Goal: Task Accomplishment & Management: Use online tool/utility

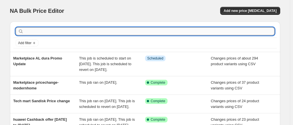
click at [96, 33] on input "text" at bounding box center [150, 31] width 250 height 8
type input "Ma"
click at [110, 34] on input "Ma" at bounding box center [145, 31] width 240 height 8
type input "M"
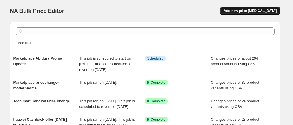
click at [260, 12] on span "Add new price [MEDICAL_DATA]" at bounding box center [250, 11] width 53 height 5
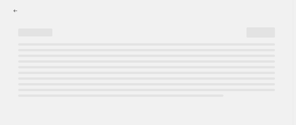
select select "percentage"
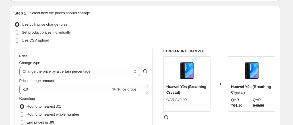
scroll to position [57, 0]
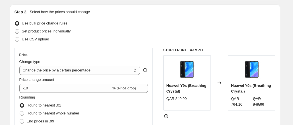
click at [21, 32] on label "Set product prices individually" at bounding box center [43, 31] width 56 height 8
click at [15, 29] on input "Set product prices individually" at bounding box center [15, 29] width 0 height 0
radio input "true"
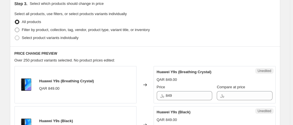
scroll to position [114, 0]
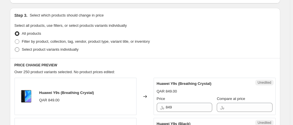
click at [19, 49] on span at bounding box center [17, 49] width 5 height 5
click at [15, 48] on input "Select product variants individually" at bounding box center [15, 47] width 0 height 0
radio input "true"
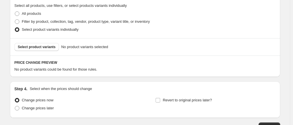
scroll to position [142, 0]
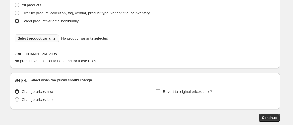
click at [39, 42] on button "Select product variants" at bounding box center [37, 38] width 45 height 8
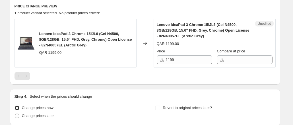
scroll to position [199, 0]
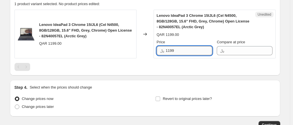
click at [189, 51] on input "1199" at bounding box center [189, 50] width 46 height 9
type input "999"
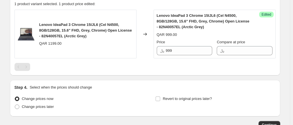
click at [116, 89] on div "Step 4. Select when the prices should change" at bounding box center [146, 88] width 262 height 6
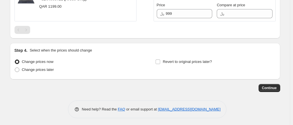
scroll to position [238, 0]
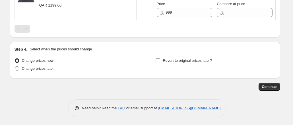
click at [17, 69] on span at bounding box center [17, 68] width 5 height 5
click at [15, 67] on input "Change prices later" at bounding box center [15, 66] width 0 height 0
radio input "true"
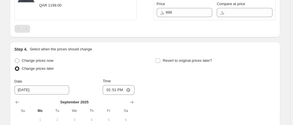
click at [42, 118] on span "1" at bounding box center [40, 120] width 13 height 5
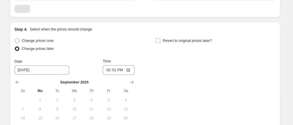
scroll to position [266, 0]
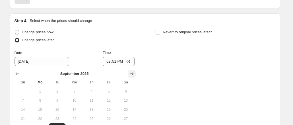
click at [133, 72] on icon "Show next month, October 2025" at bounding box center [132, 74] width 6 height 6
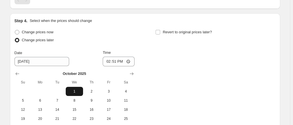
click at [74, 89] on span "1" at bounding box center [74, 91] width 13 height 5
type input "[DATE]"
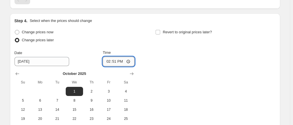
click at [121, 62] on input "14:51" at bounding box center [119, 62] width 32 height 10
type input "02:51"
click at [178, 74] on div "Change prices now Change prices later Date [DATE] Time 02:51 [DATE] Su Mo Tu We…" at bounding box center [146, 80] width 262 height 104
click at [159, 33] on input "Revert to original prices later?" at bounding box center [158, 32] width 5 height 5
checkbox input "true"
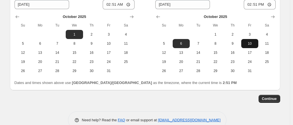
scroll to position [335, 0]
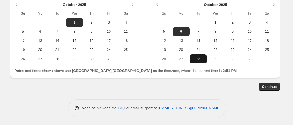
click at [202, 60] on span "28" at bounding box center [198, 59] width 13 height 5
type input "[DATE]"
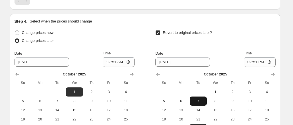
scroll to position [250, 0]
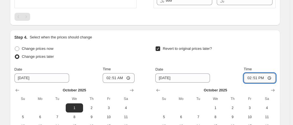
click at [251, 78] on input "14:51" at bounding box center [260, 78] width 32 height 10
type input "12:51"
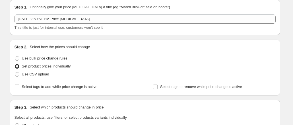
scroll to position [0, 0]
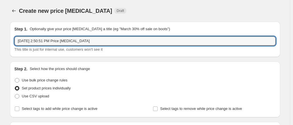
drag, startPoint x: 107, startPoint y: 41, endPoint x: 5, endPoint y: 46, distance: 102.1
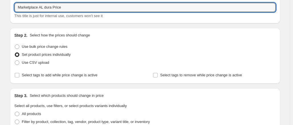
scroll to position [57, 0]
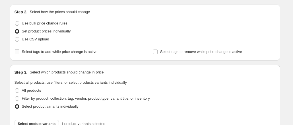
type input "Marketplace AL dura Price"
click at [17, 52] on input "Select tags to add while price change is active" at bounding box center [17, 52] width 5 height 5
checkbox input "true"
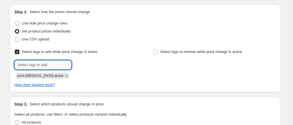
click at [36, 66] on input "text" at bounding box center [43, 64] width 57 height 9
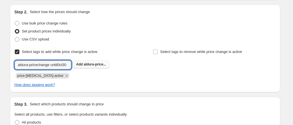
type input "aldura-pricechange until0ct30"
click at [96, 63] on span "aldura-price..." at bounding box center [95, 64] width 23 height 4
